Goal: Information Seeking & Learning: Learn about a topic

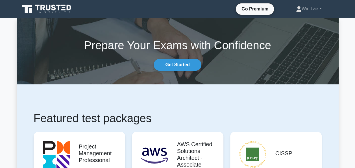
scroll to position [1, 0]
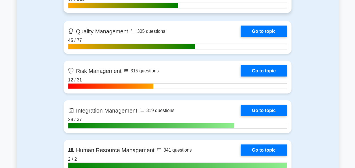
scroll to position [558, 0]
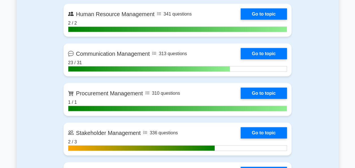
scroll to position [644, 0]
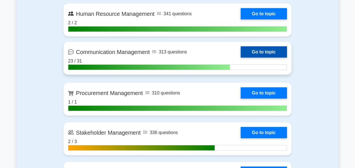
click at [277, 53] on link "Go to topic" at bounding box center [264, 51] width 46 height 11
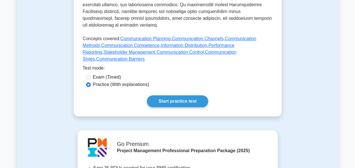
scroll to position [292, 0]
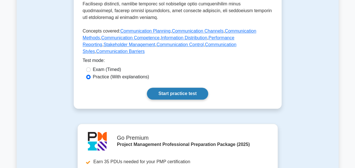
click at [182, 88] on link "Start practice test" at bounding box center [177, 94] width 61 height 12
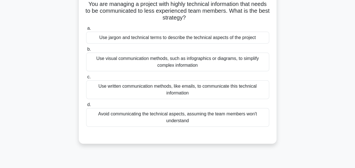
scroll to position [40, 0]
click at [160, 119] on div "Avoid communicating the technical aspects, assuming the team members won't unde…" at bounding box center [177, 117] width 183 height 19
click at [86, 106] on input "d. Avoid communicating the technical aspects, assuming the team members won't u…" at bounding box center [86, 105] width 0 height 4
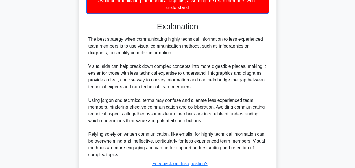
scroll to position [194, 0]
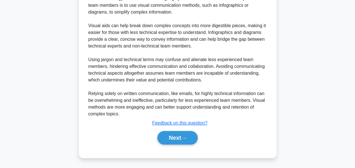
click at [170, 146] on div "a. Use jargon and technical terms to describe the technical aspects of the proj…" at bounding box center [178, 11] width 184 height 282
click at [171, 139] on button "Next" at bounding box center [177, 138] width 40 height 14
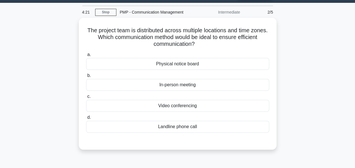
scroll to position [15, 0]
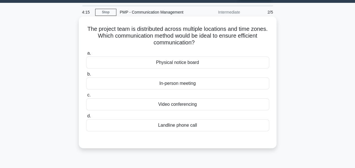
click at [168, 102] on div "Video conferencing" at bounding box center [177, 104] width 183 height 12
click at [86, 97] on input "c. Video conferencing" at bounding box center [86, 95] width 0 height 4
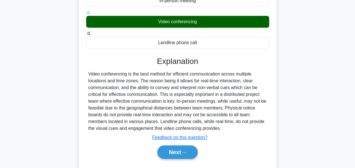
scroll to position [100, 0]
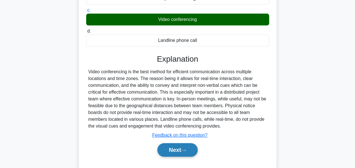
click at [174, 150] on button "Next" at bounding box center [177, 150] width 40 height 14
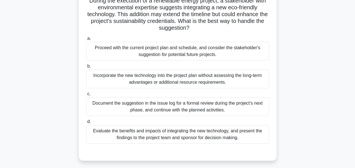
scroll to position [46, 0]
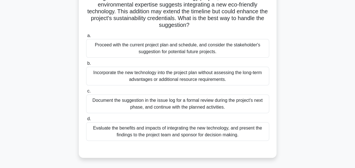
click at [160, 134] on div "Evaluate the benefits and impacts of integrating the new technology, and presen…" at bounding box center [177, 131] width 183 height 19
click at [86, 121] on input "d. Evaluate the benefits and impacts of integrating the new technology, and pre…" at bounding box center [86, 119] width 0 height 4
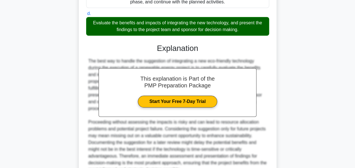
scroll to position [207, 0]
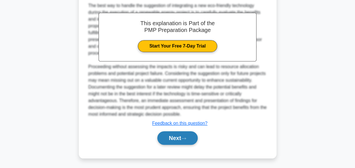
click at [161, 134] on button "Next" at bounding box center [177, 138] width 40 height 14
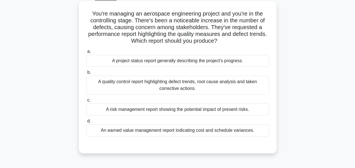
scroll to position [31, 0]
click at [156, 88] on div "A quality control report highlighting defect trends, root cause analysis and ta…" at bounding box center [177, 85] width 183 height 19
click at [86, 74] on input "b. A quality control report highlighting defect trends, root cause analysis and…" at bounding box center [86, 73] width 0 height 4
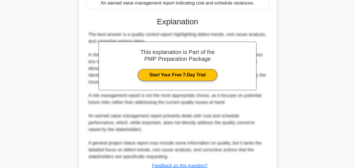
scroll to position [200, 0]
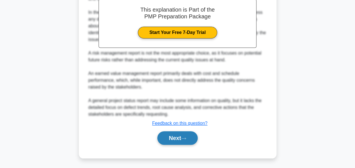
click at [179, 140] on button "Next" at bounding box center [177, 138] width 40 height 14
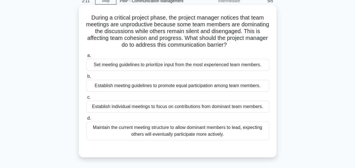
scroll to position [27, 0]
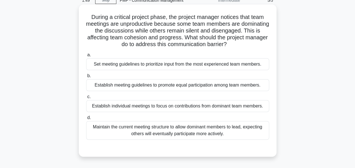
click at [194, 87] on div "Establish meeting guidelines to promote equal participation among team members." at bounding box center [177, 85] width 183 height 12
click at [86, 78] on input "b. Establish meeting guidelines to promote equal participation among team membe…" at bounding box center [86, 76] width 0 height 4
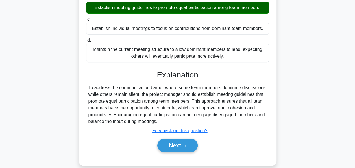
scroll to position [119, 0]
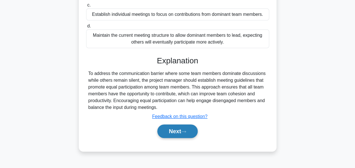
click at [185, 129] on button "Next" at bounding box center [177, 131] width 40 height 14
